Goal: Find specific page/section: Find specific page/section

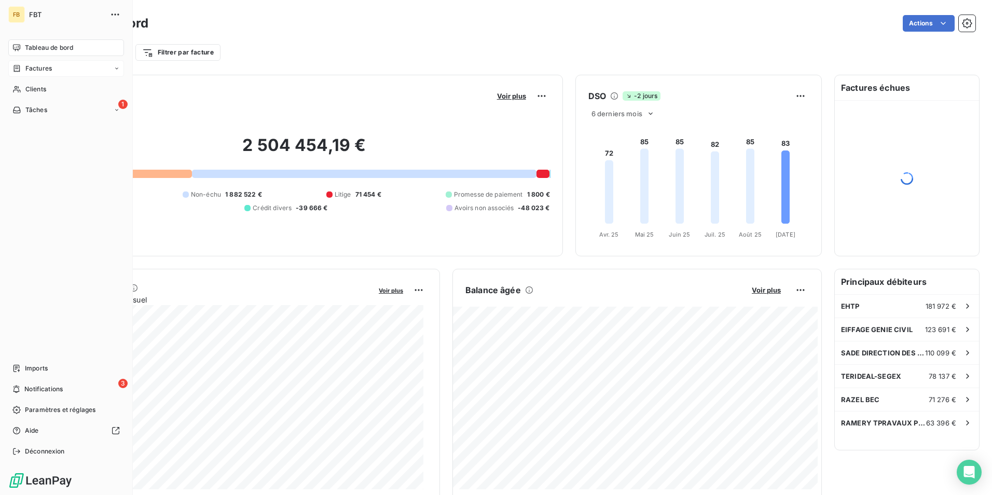
click at [28, 70] on span "Factures" at bounding box center [38, 68] width 26 height 9
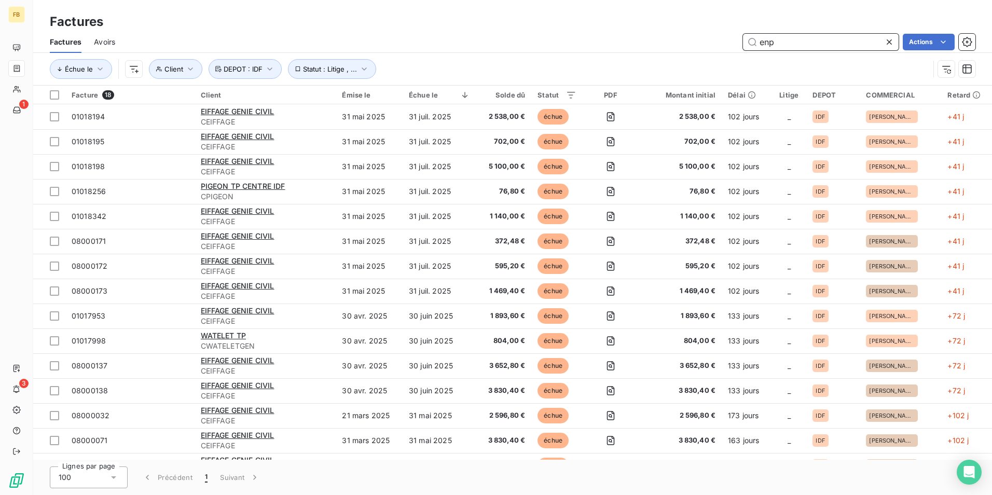
type input "enp"
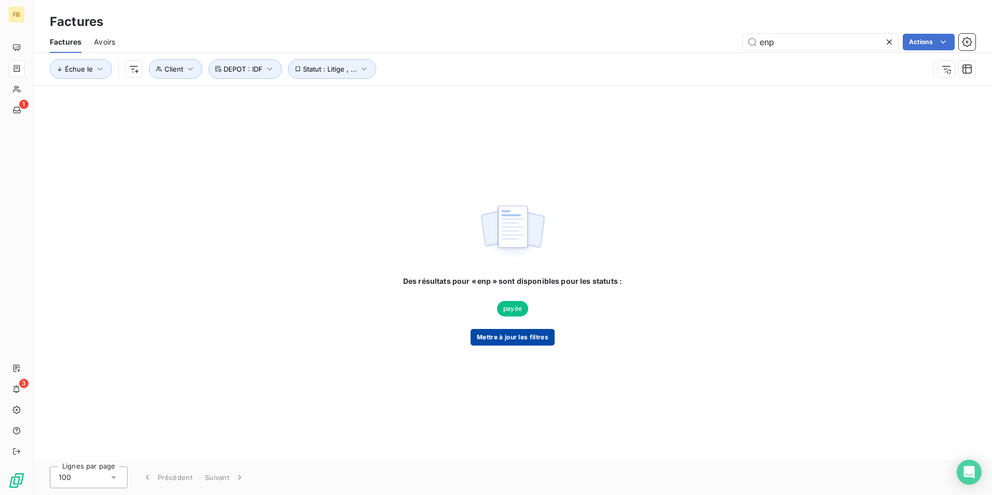
click at [519, 342] on button "Mettre à jour les filtres" at bounding box center [512, 337] width 84 height 17
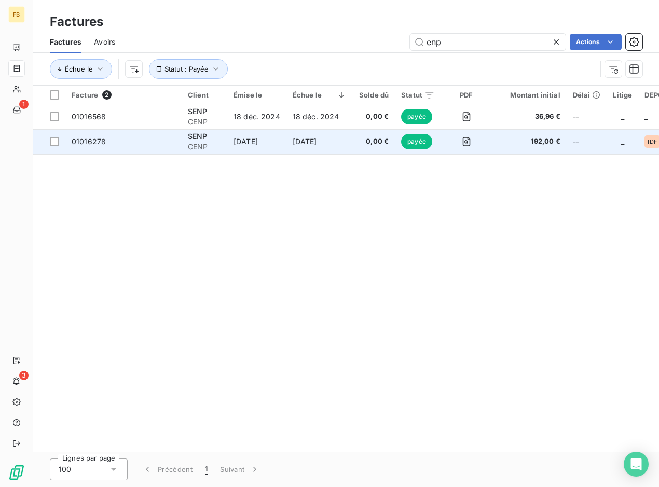
click at [286, 146] on td "[DATE]" at bounding box center [319, 141] width 66 height 25
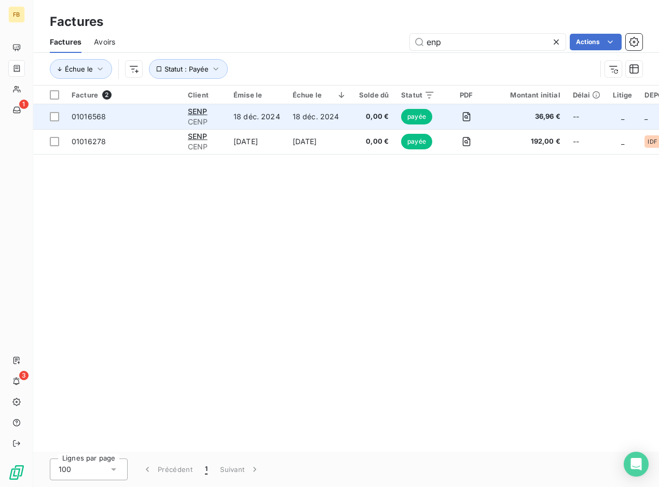
click at [271, 118] on td "18 déc. 2024" at bounding box center [256, 116] width 59 height 25
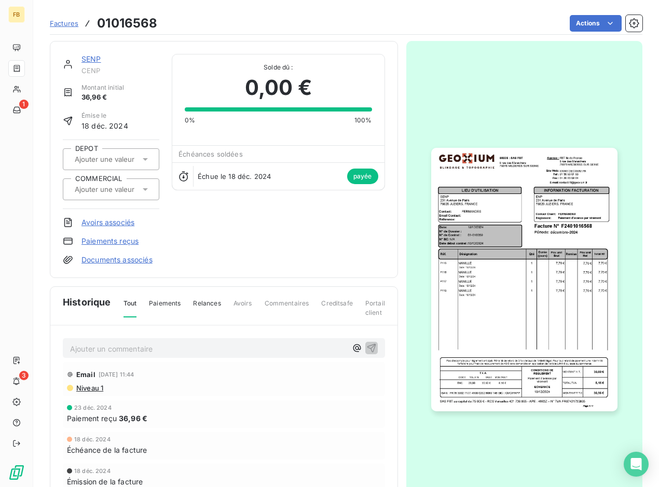
scroll to position [1, 0]
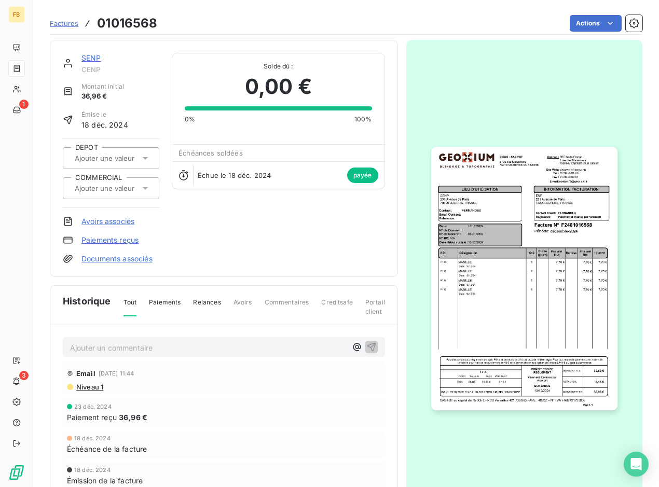
click at [100, 238] on link "Paiements reçus" at bounding box center [109, 240] width 57 height 10
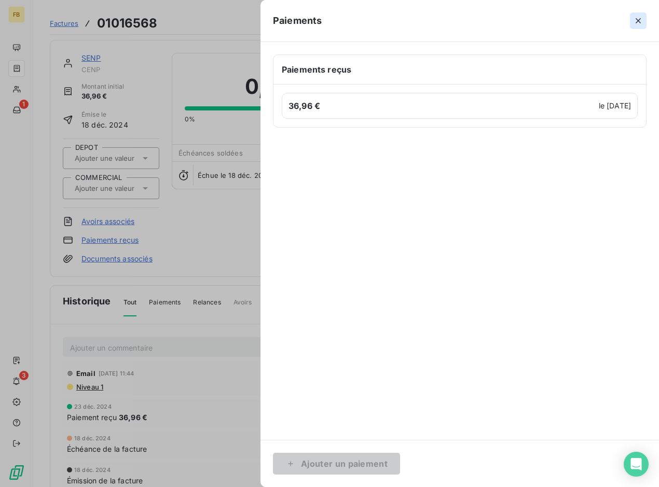
click at [639, 20] on icon "button" at bounding box center [637, 20] width 5 height 5
